Goal: Task Accomplishment & Management: Manage account settings

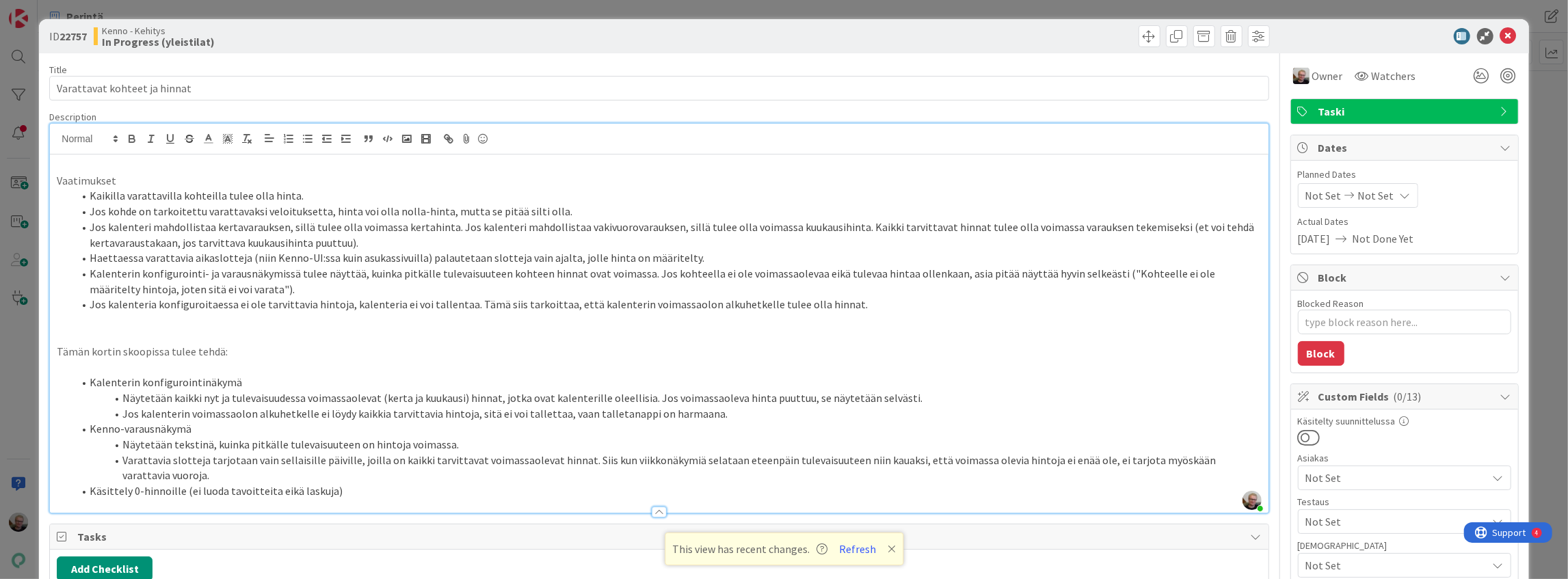
scroll to position [137, 0]
click at [1500, 37] on icon at bounding box center [1508, 36] width 16 height 16
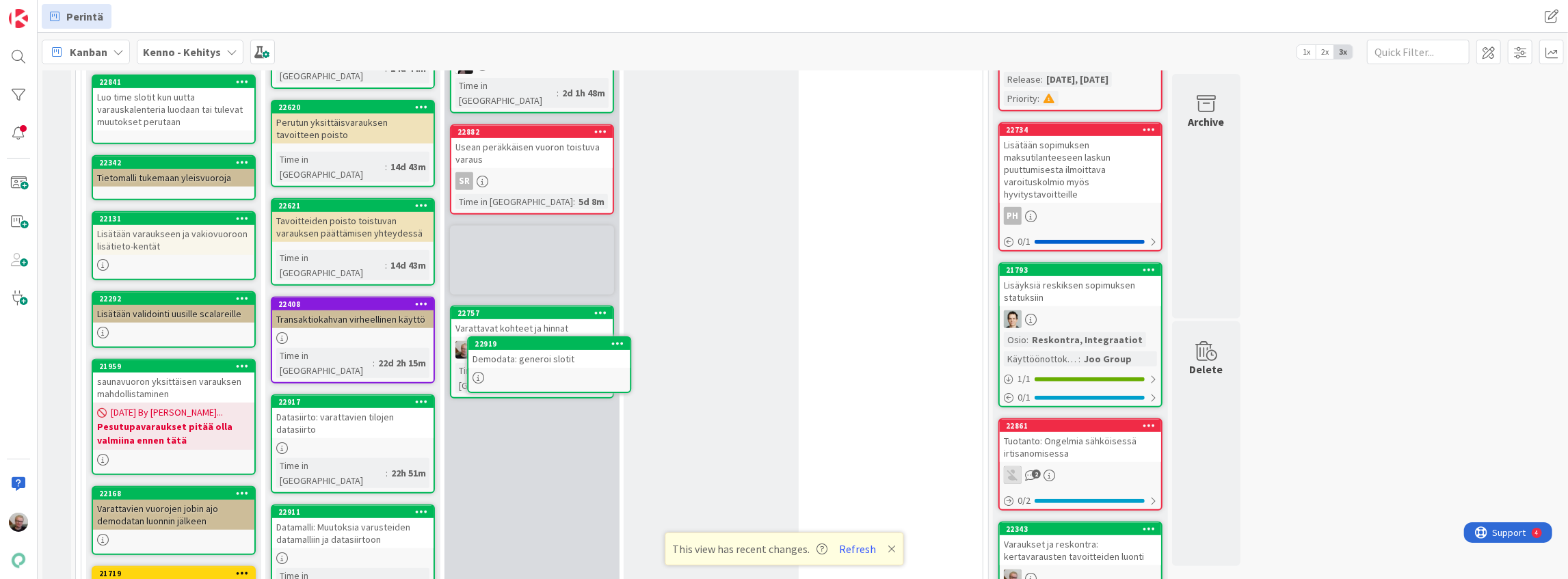
scroll to position [526, 0]
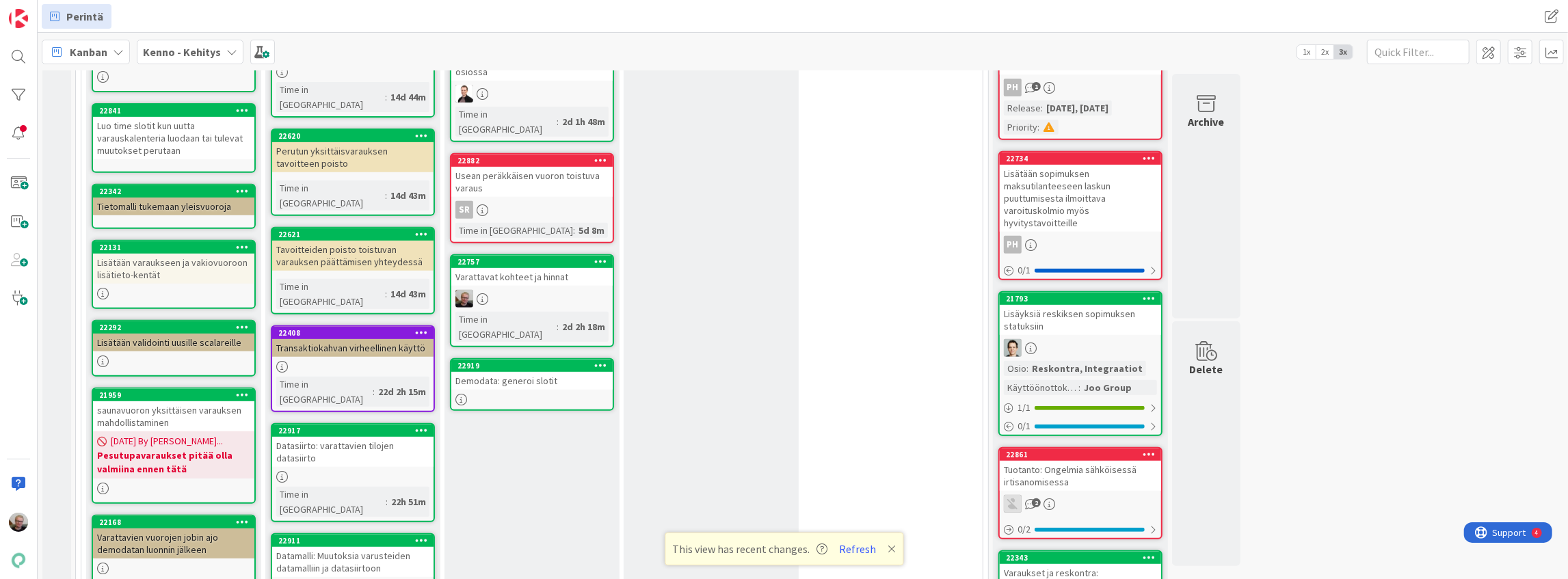
click at [596, 360] on icon at bounding box center [600, 365] width 13 height 10
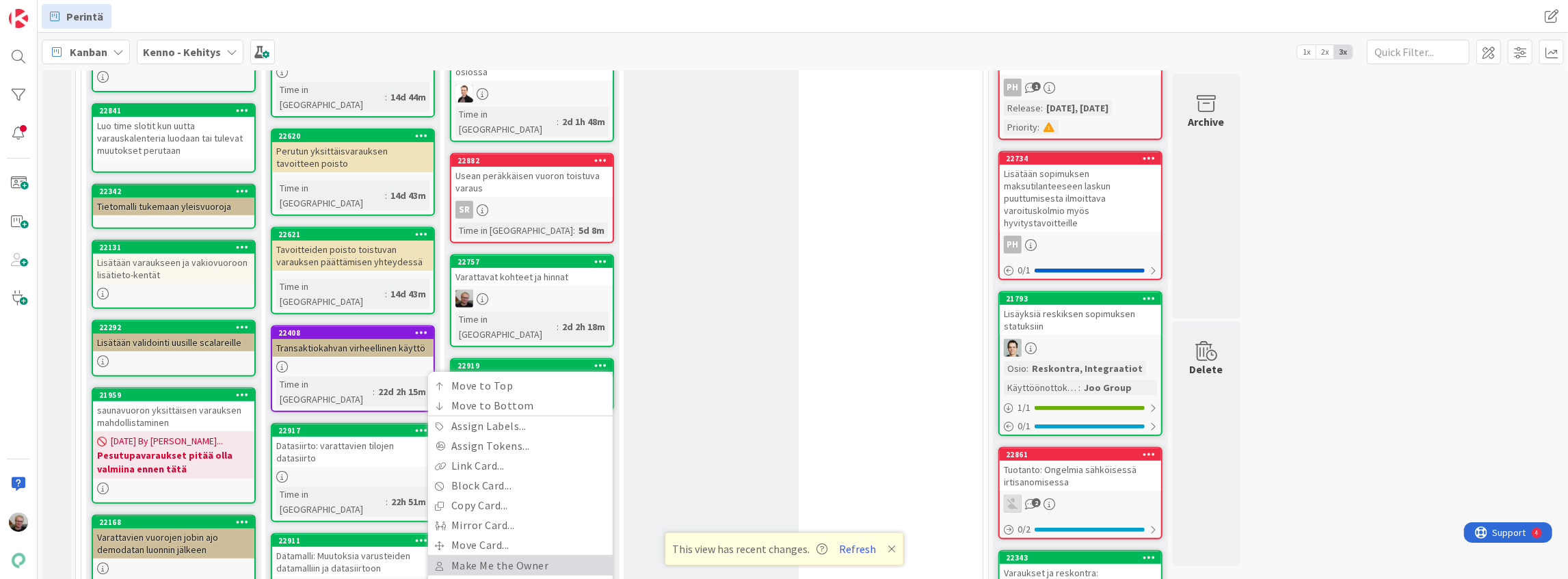
click at [494, 556] on link "Make Me the Owner" at bounding box center [520, 566] width 185 height 20
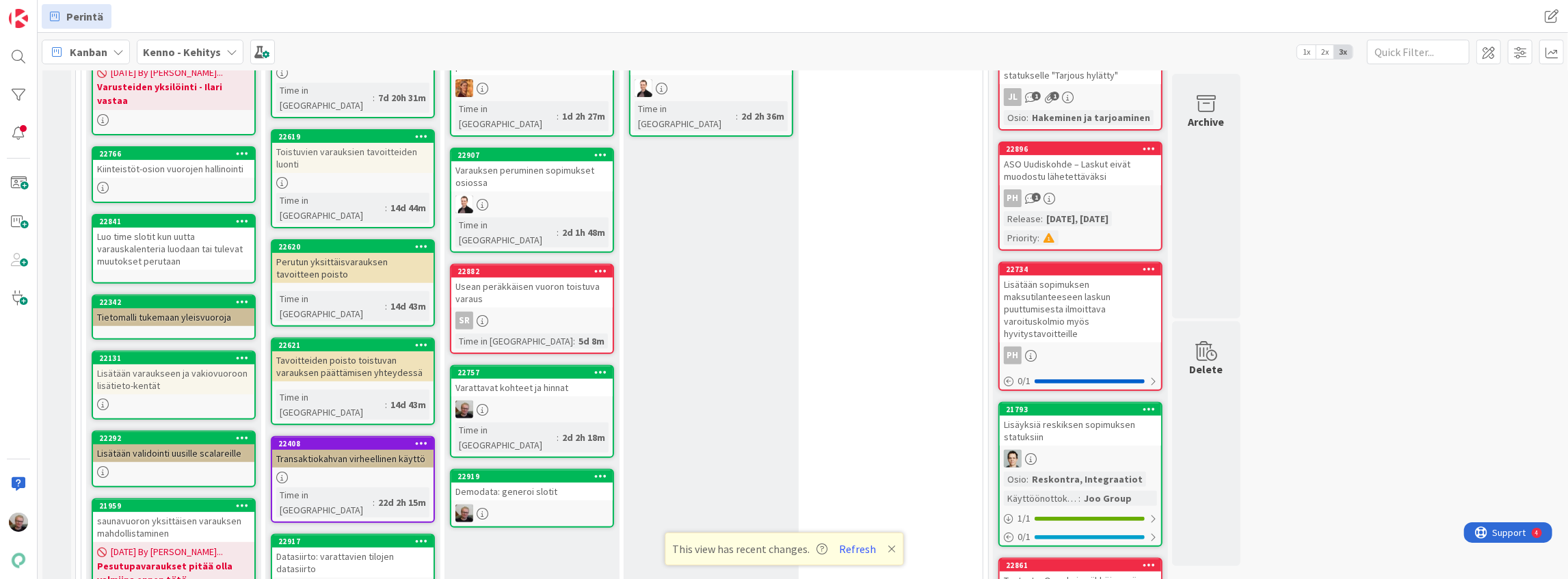
scroll to position [435, 0]
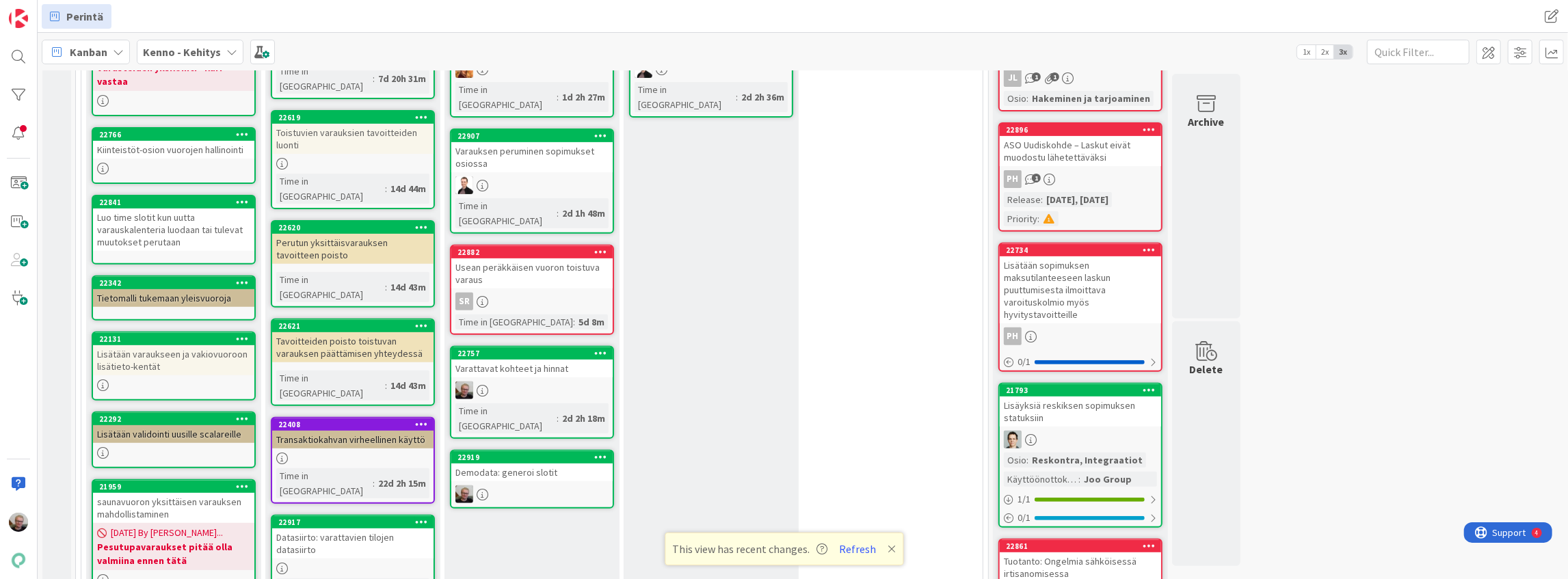
click at [517, 359] on div "Varattavat kohteet ja hinnat" at bounding box center [532, 368] width 162 height 18
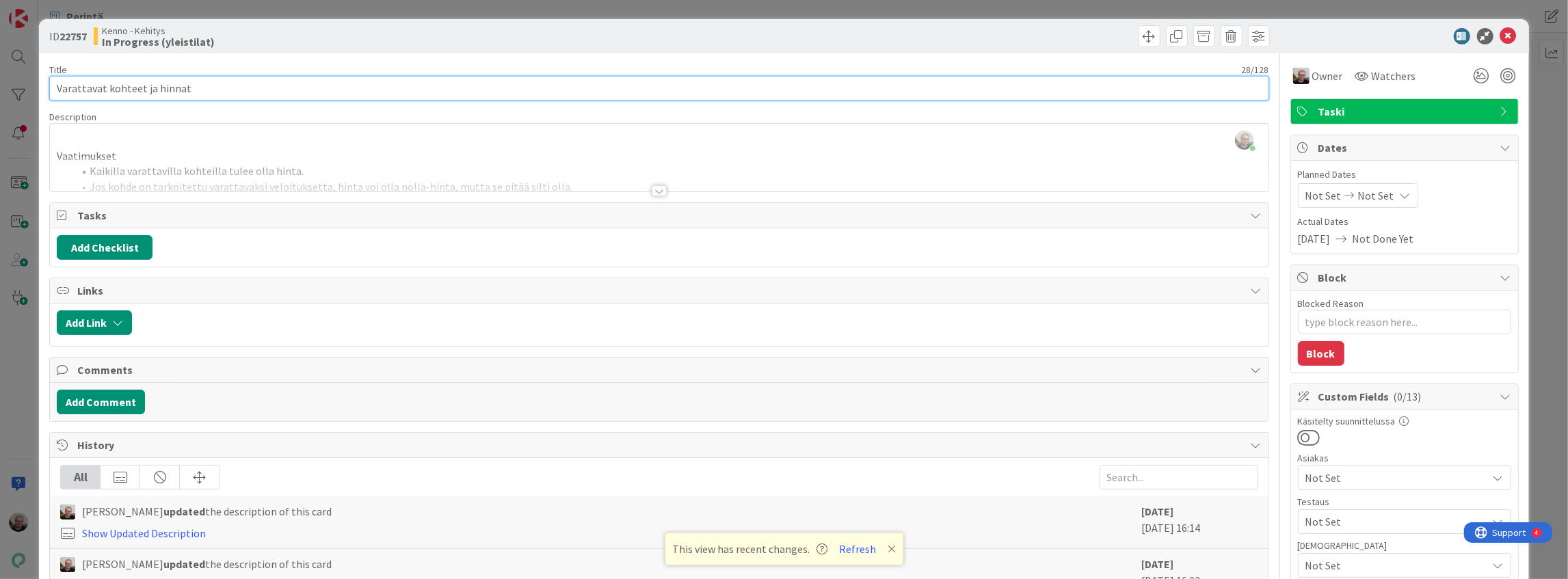
click at [191, 90] on input "Varattavat kohteet ja hinnat" at bounding box center [659, 88] width 1220 height 25
drag, startPoint x: 191, startPoint y: 90, endPoint x: 0, endPoint y: 96, distance: 191.1
click at [0, 96] on div "ID 22757 Kenno - Kehitys In Progress (yleistilat) Title 28 / 128 Varattavat koh…" at bounding box center [784, 290] width 1568 height 579
type textarea "x"
